Goal: Transaction & Acquisition: Purchase product/service

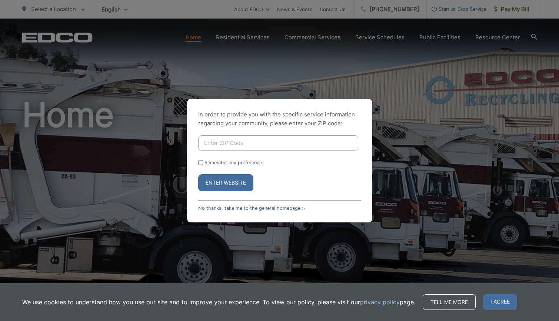
click at [491, 76] on div "In order to provide you with the specific service information regarding your co…" at bounding box center [279, 160] width 559 height 321
click at [510, 10] on div "In order to provide you with the specific service information regarding your co…" at bounding box center [279, 160] width 559 height 321
click at [242, 179] on button "Enter Website" at bounding box center [225, 182] width 55 height 17
click at [251, 173] on form "Remember my preference Enter Website" at bounding box center [279, 163] width 163 height 56
click at [243, 183] on button "Enter Website" at bounding box center [225, 182] width 55 height 17
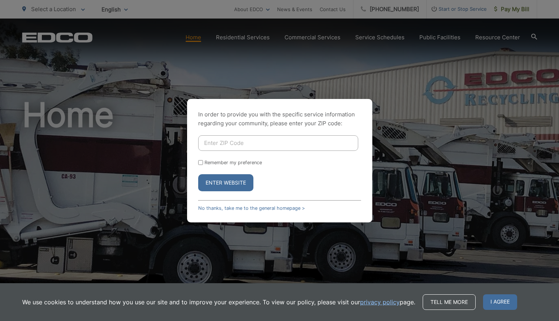
click at [521, 11] on div "In order to provide you with the specific service information regarding your co…" at bounding box center [279, 160] width 559 height 321
drag, startPoint x: 230, startPoint y: 151, endPoint x: 232, endPoint y: 145, distance: 6.7
click at [230, 147] on form "Remember my preference Enter Website" at bounding box center [279, 163] width 163 height 56
click at [232, 145] on input "Enter ZIP Code" at bounding box center [278, 143] width 160 height 16
type input "90275"
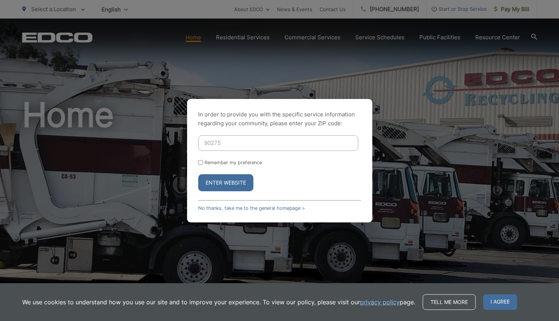
click at [238, 184] on button "Enter Website" at bounding box center [225, 182] width 55 height 17
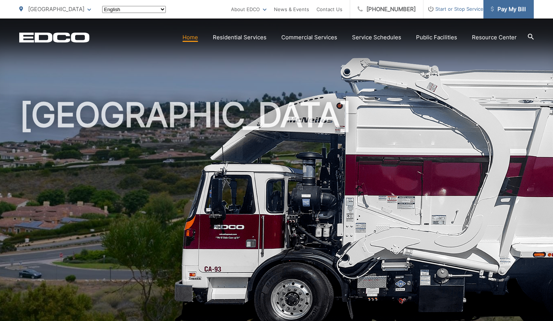
click at [512, 11] on span "Pay My Bill" at bounding box center [508, 9] width 35 height 9
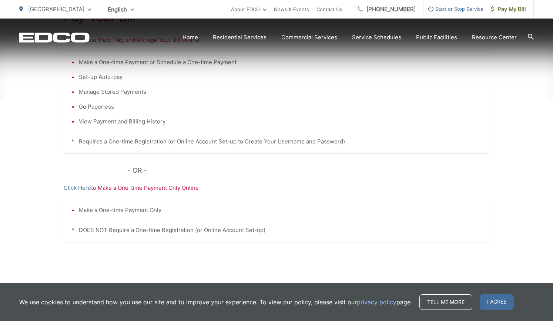
scroll to position [206, 0]
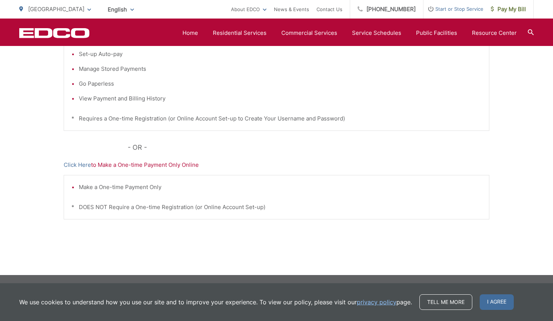
click at [138, 163] on p "Click Here to Make a One-time Payment Only Online" at bounding box center [277, 164] width 426 height 9
click at [73, 164] on link "Click Here" at bounding box center [77, 164] width 27 height 9
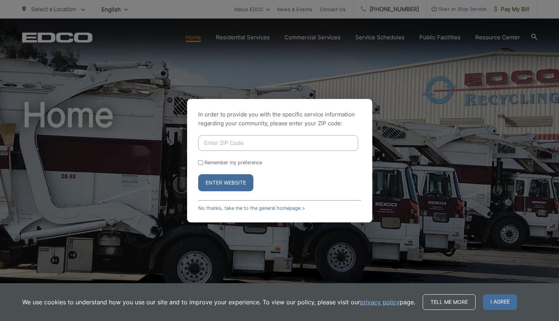
click at [286, 147] on input "Enter ZIP Code" at bounding box center [278, 143] width 160 height 16
type input "90275"
click at [229, 193] on div "In order to provide you with the specific service information regarding your co…" at bounding box center [279, 160] width 185 height 123
click at [231, 186] on button "Enter Website" at bounding box center [225, 182] width 55 height 17
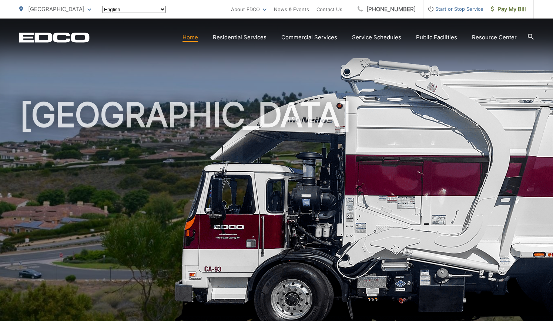
scroll to position [37, 0]
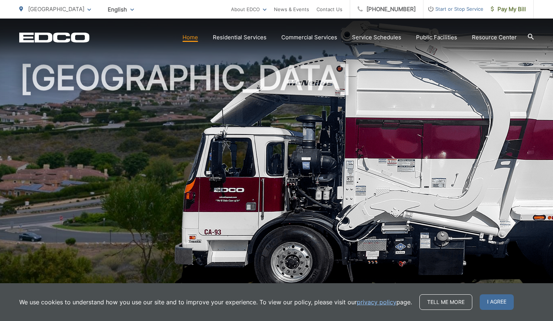
click at [537, 6] on div "Rancho Palos Verdes To change your zip code, enter it below and press change. C…" at bounding box center [276, 9] width 553 height 19
click at [505, 9] on span "Pay My Bill" at bounding box center [508, 9] width 35 height 9
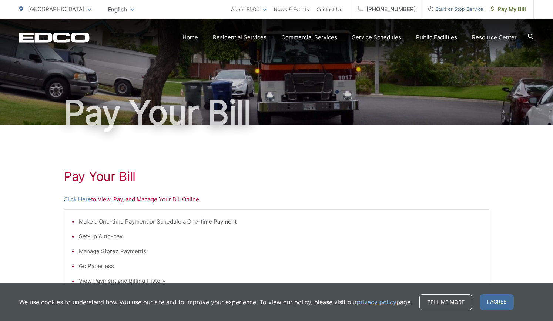
scroll to position [37, 0]
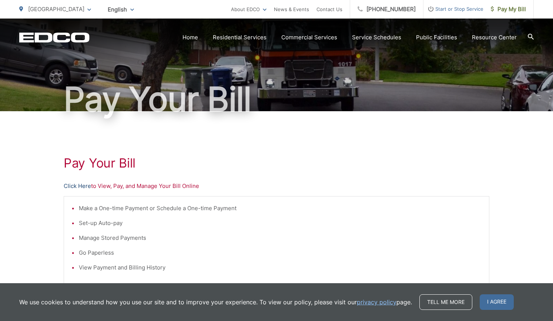
click at [77, 185] on link "Click Here" at bounding box center [77, 185] width 27 height 9
